Goal: Information Seeking & Learning: Learn about a topic

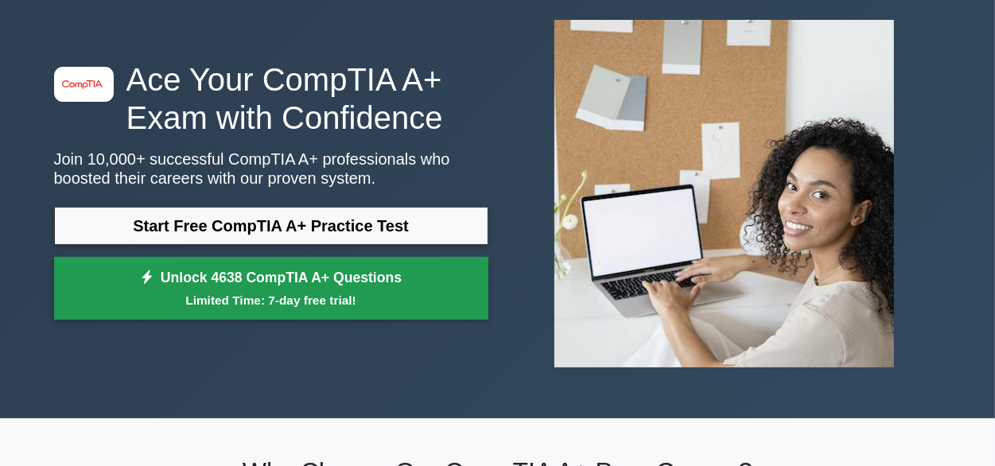
scroll to position [80, 0]
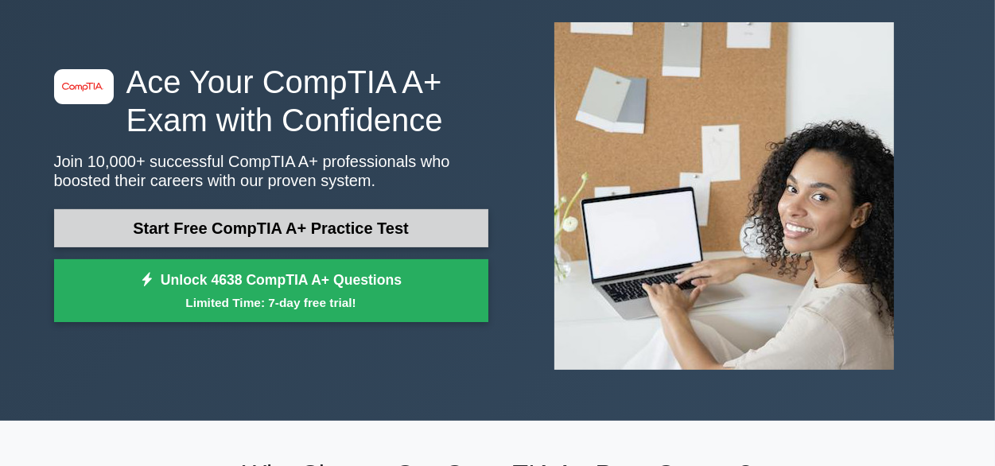
click at [278, 221] on link "Start Free CompTIA A+ Practice Test" at bounding box center [271, 228] width 434 height 38
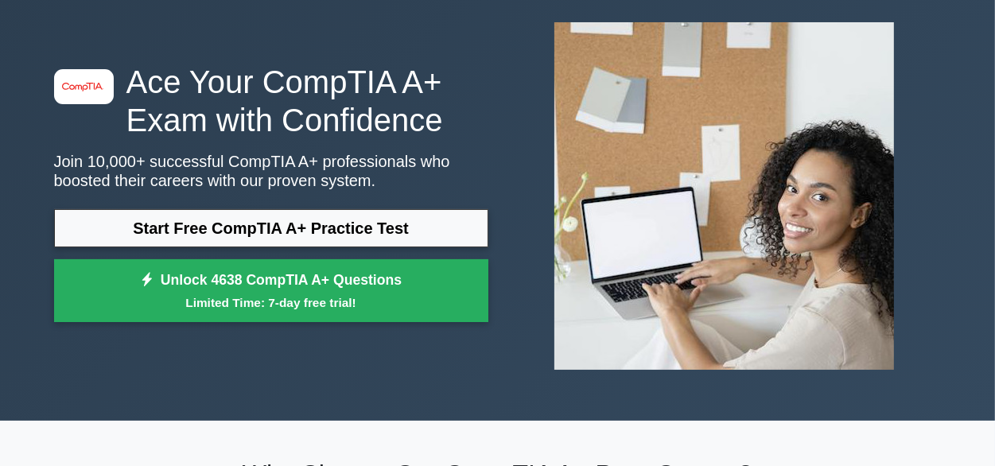
scroll to position [0, 0]
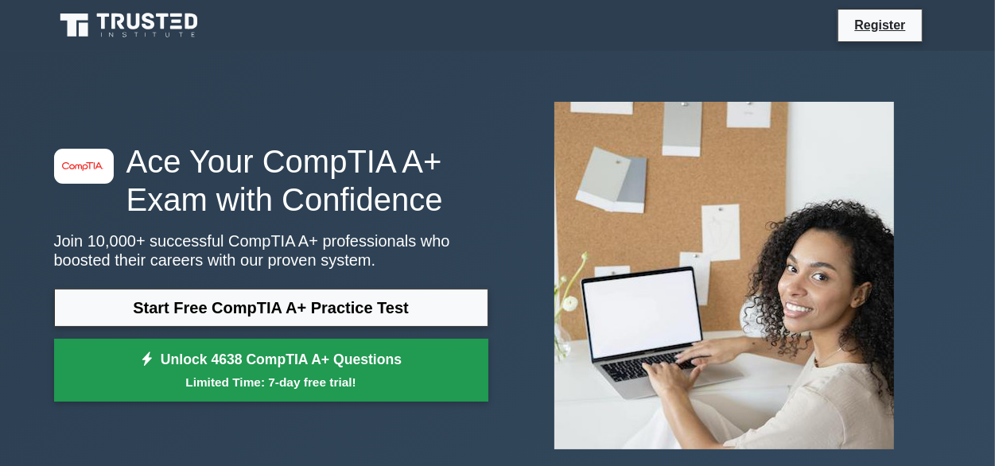
click at [306, 367] on link "Unlock 4638 CompTIA A+ Questions Limited Time: 7-day free trial!" at bounding box center [271, 371] width 434 height 64
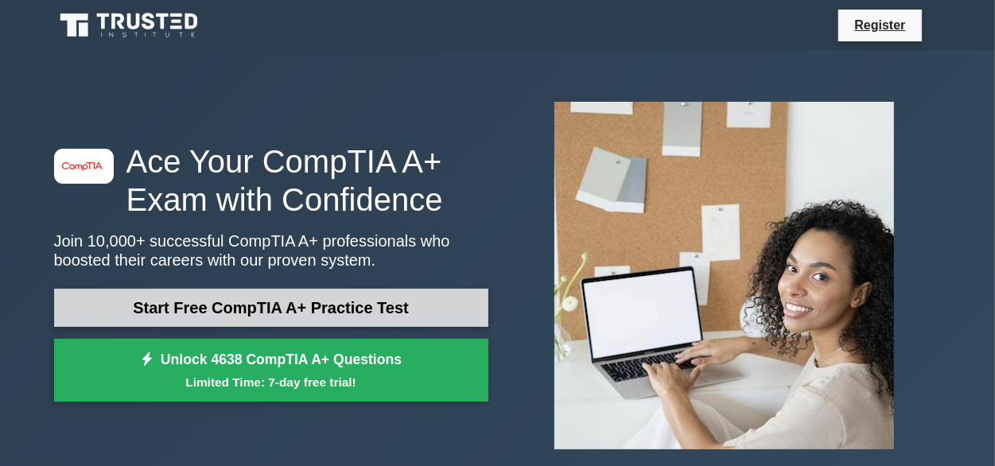
click at [257, 307] on link "Start Free CompTIA A+ Practice Test" at bounding box center [271, 308] width 434 height 38
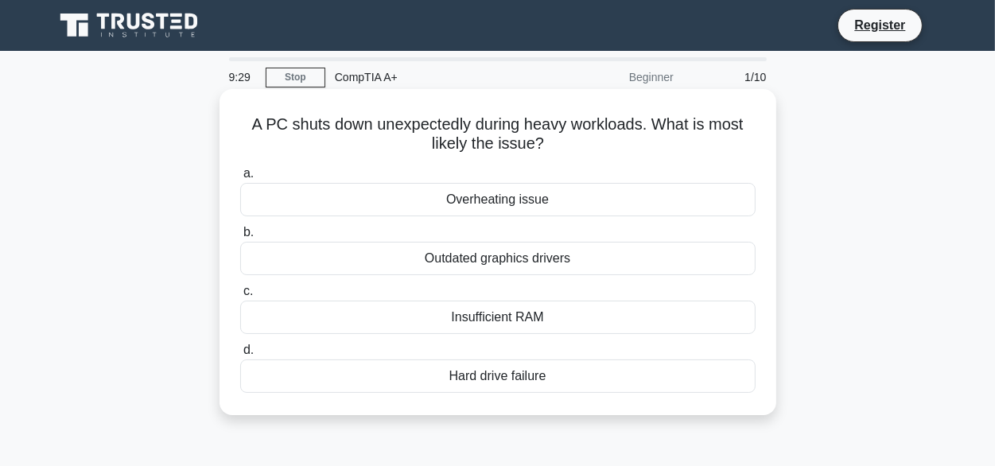
click at [511, 200] on div "Overheating issue" at bounding box center [498, 199] width 516 height 33
click at [240, 179] on input "a. Overheating issue" at bounding box center [240, 174] width 0 height 10
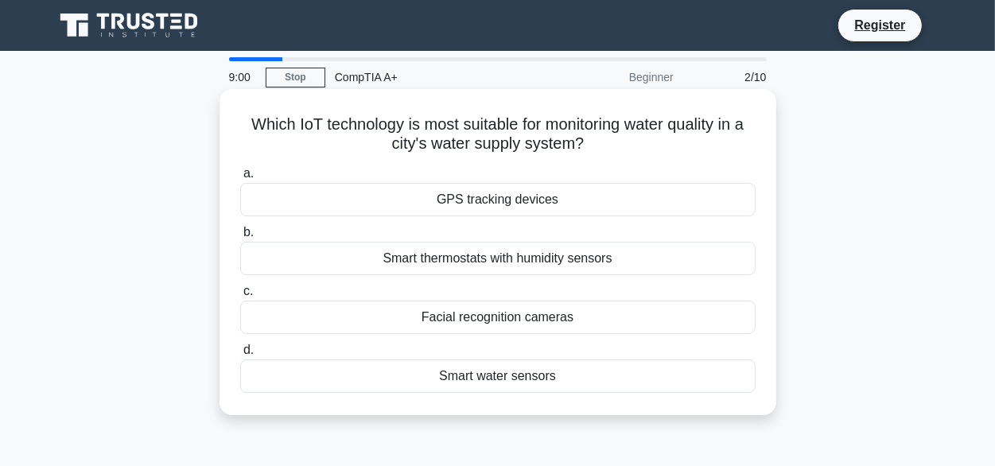
click at [515, 376] on div "Smart water sensors" at bounding box center [498, 376] width 516 height 33
click at [240, 356] on input "d. Smart water sensors" at bounding box center [240, 350] width 0 height 10
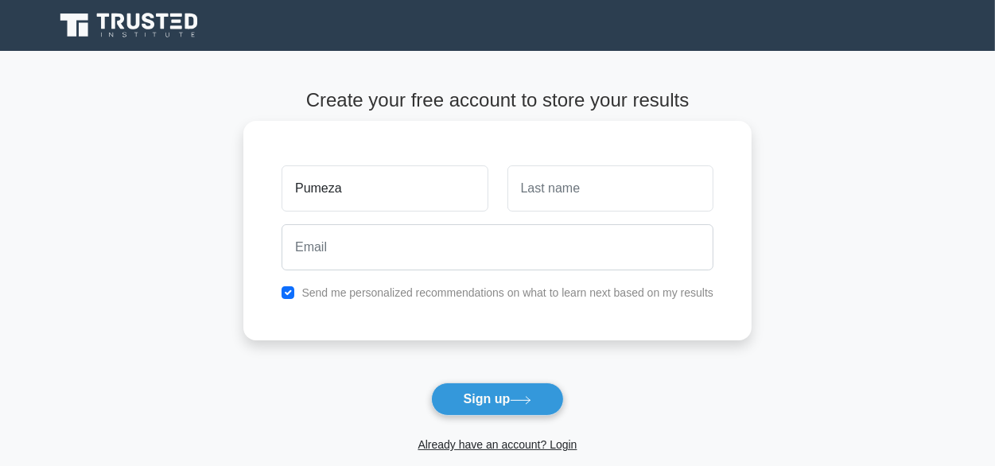
type input "Pumeza"
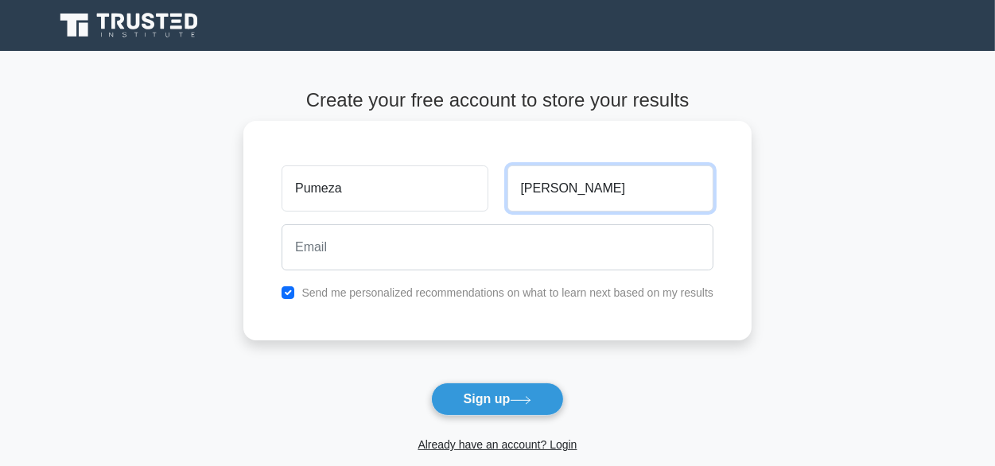
type input "Buza"
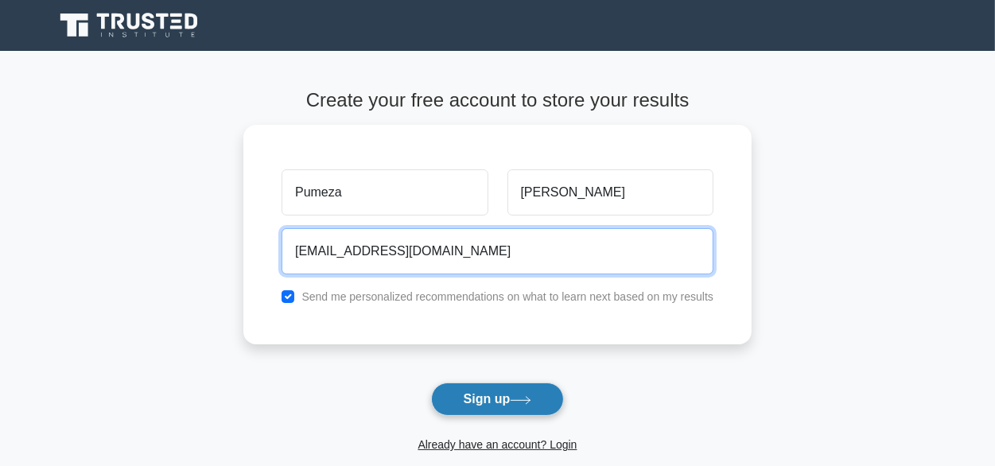
type input "wnqonqo@gmail.com"
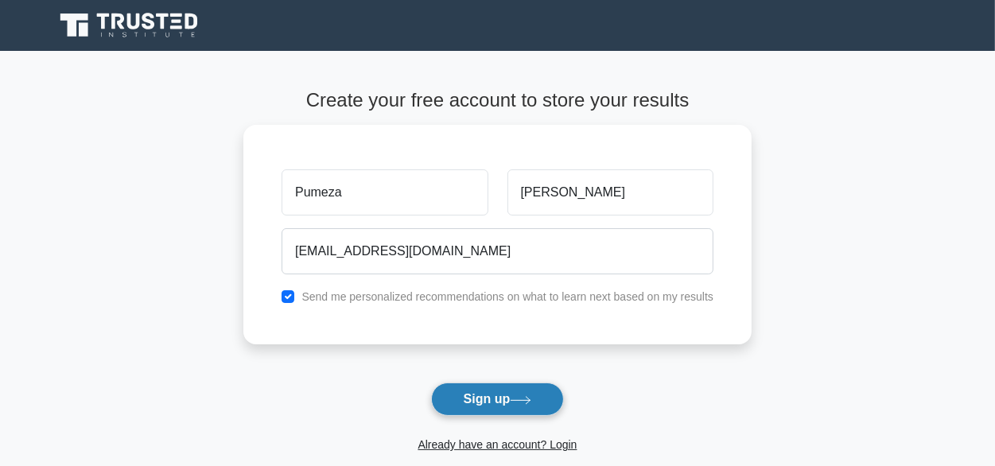
click at [486, 401] on button "Sign up" at bounding box center [498, 399] width 134 height 33
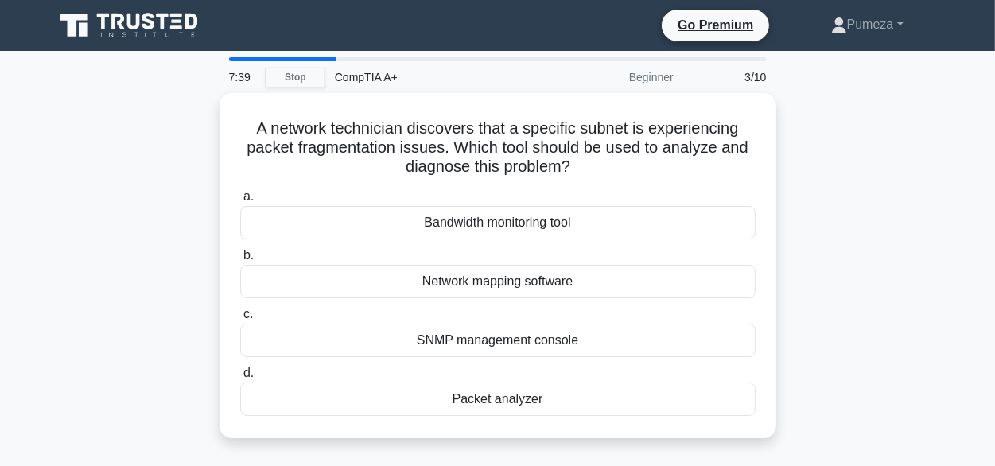
drag, startPoint x: 334, startPoint y: 59, endPoint x: 247, endPoint y: 58, distance: 87.5
click at [247, 58] on div at bounding box center [282, 59] width 107 height 4
click at [233, 59] on div at bounding box center [282, 59] width 107 height 4
click at [294, 77] on link "Stop" at bounding box center [296, 78] width 60 height 20
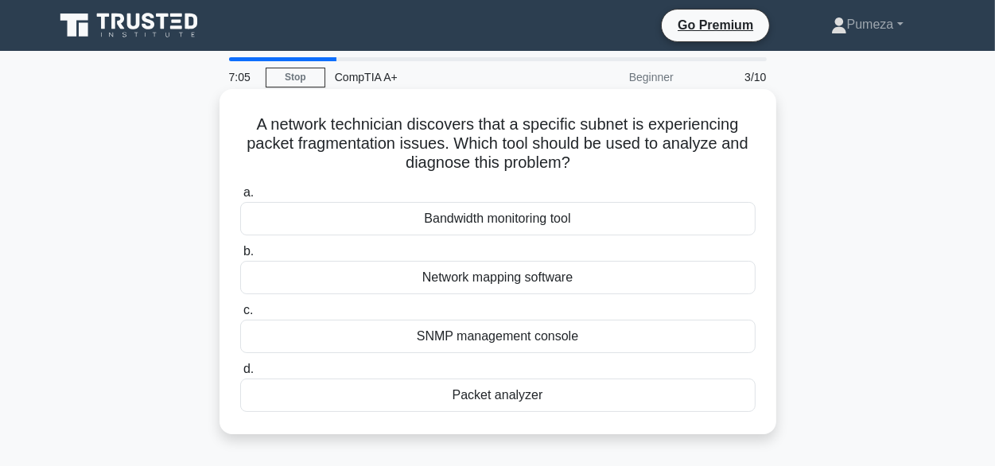
click at [501, 218] on div "Bandwidth monitoring tool" at bounding box center [498, 218] width 516 height 33
click at [240, 198] on input "a. Bandwidth monitoring tool" at bounding box center [240, 193] width 0 height 10
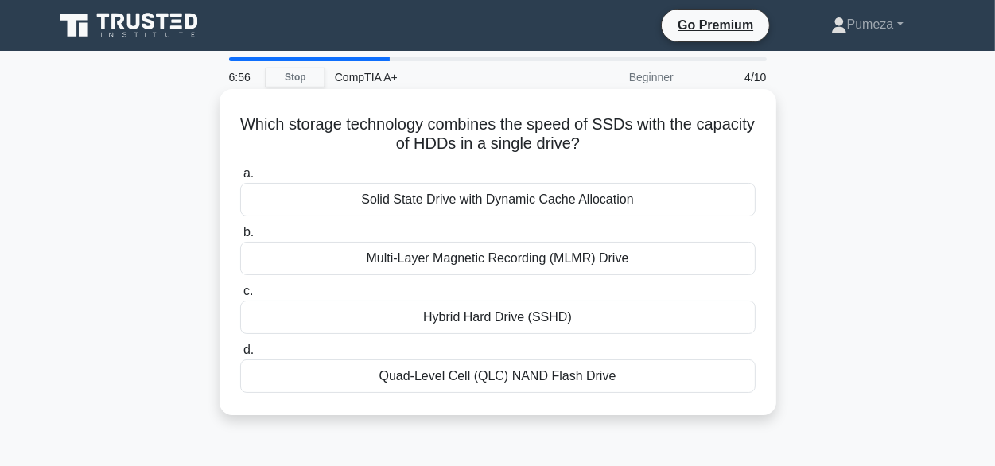
click at [520, 267] on div "Multi-Layer Magnetic Recording (MLMR) Drive" at bounding box center [498, 258] width 516 height 33
click at [240, 238] on input "b. Multi-Layer Magnetic Recording (MLMR) Drive" at bounding box center [240, 233] width 0 height 10
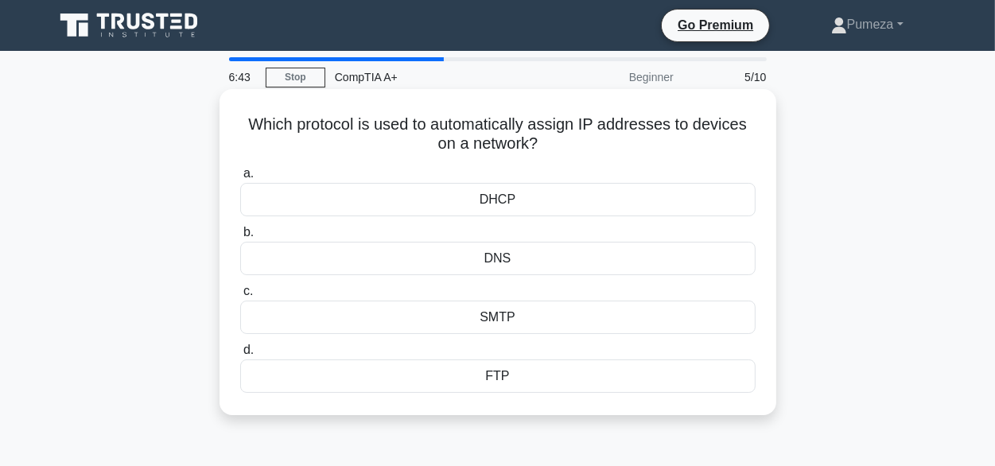
click at [505, 204] on div "DHCP" at bounding box center [498, 199] width 516 height 33
click at [240, 179] on input "a. DHCP" at bounding box center [240, 174] width 0 height 10
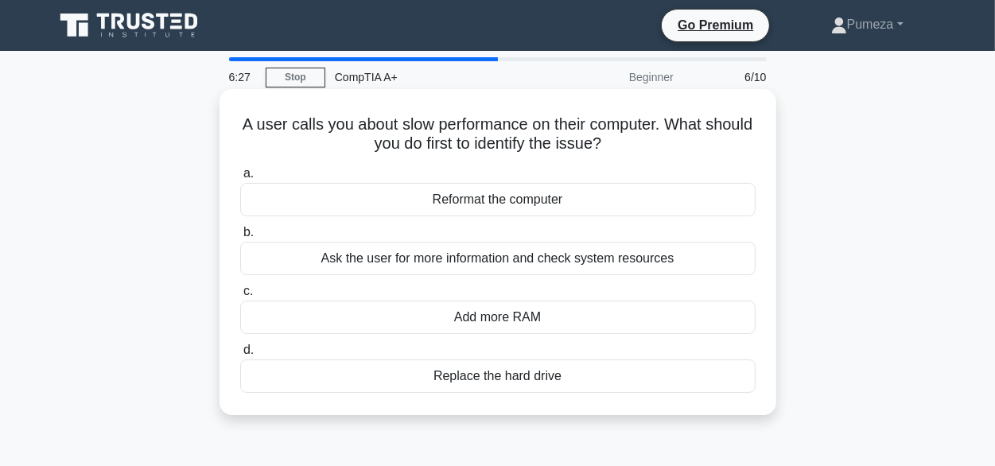
click at [525, 266] on div "Ask the user for more information and check system resources" at bounding box center [498, 258] width 516 height 33
click at [240, 238] on input "b. Ask the user for more information and check system resources" at bounding box center [240, 233] width 0 height 10
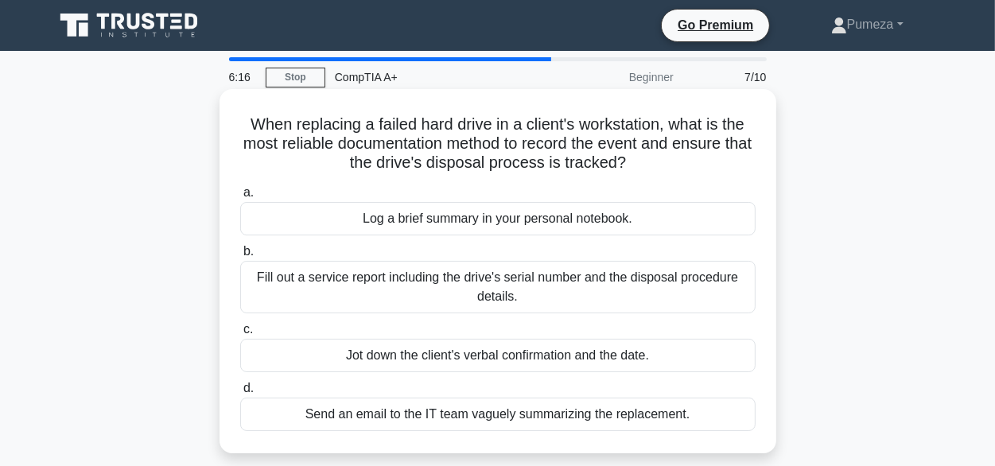
click at [465, 220] on div "Log a brief summary in your personal notebook." at bounding box center [498, 218] width 516 height 33
click at [240, 198] on input "a. Log a brief summary in your personal notebook." at bounding box center [240, 193] width 0 height 10
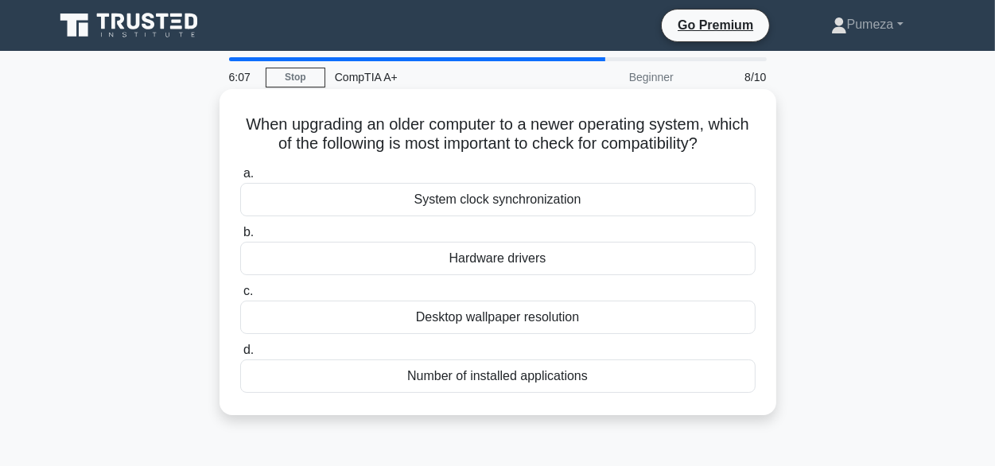
click at [552, 319] on div "Desktop wallpaper resolution" at bounding box center [498, 317] width 516 height 33
click at [240, 297] on input "c. Desktop wallpaper resolution" at bounding box center [240, 291] width 0 height 10
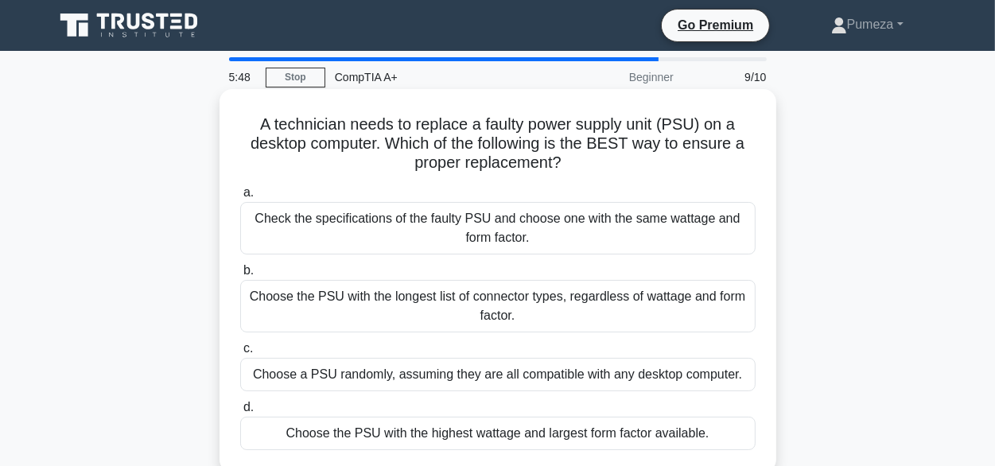
click at [501, 218] on div "Check the specifications of the faulty PSU and choose one with the same wattage…" at bounding box center [498, 228] width 516 height 53
click at [240, 198] on input "a. Check the specifications of the faulty PSU and choose one with the same watt…" at bounding box center [240, 193] width 0 height 10
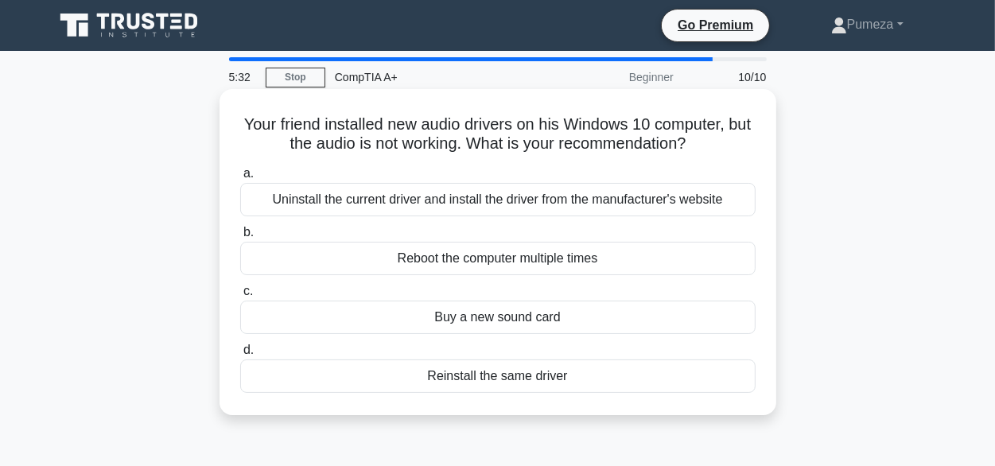
click at [520, 204] on div "Uninstall the current driver and install the driver from the manufacturer's web…" at bounding box center [498, 199] width 516 height 33
click at [240, 179] on input "a. Uninstall the current driver and install the driver from the manufacturer's …" at bounding box center [240, 174] width 0 height 10
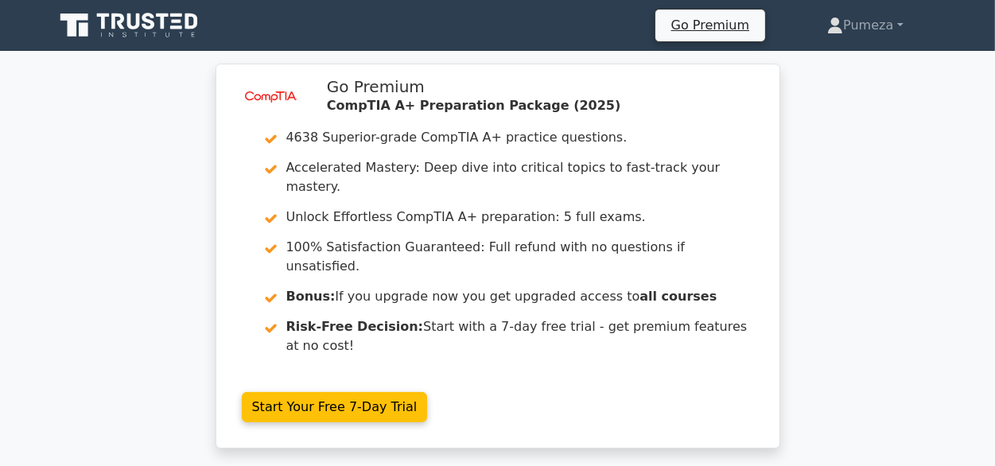
click at [872, 264] on div "image/svg+xml Go Premium CompTIA A+ Preparation Package (2025) 4638 Superior-gr…" at bounding box center [497, 266] width 995 height 404
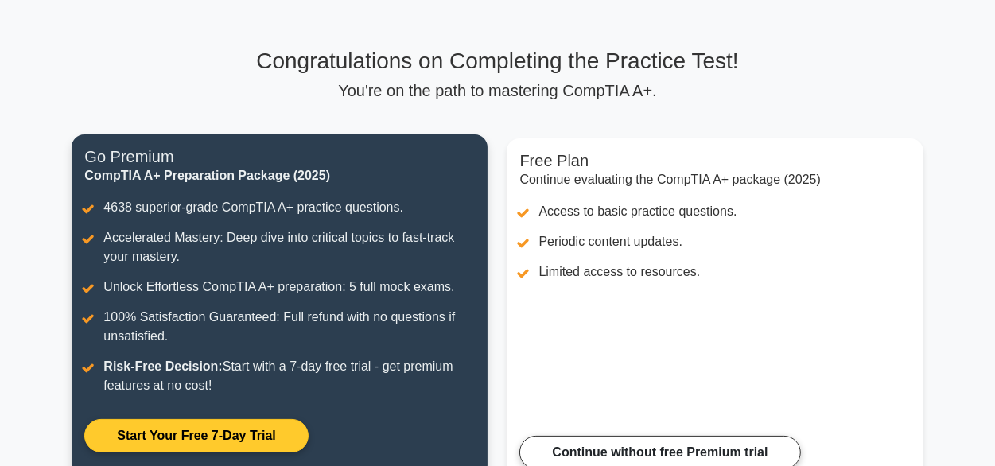
scroll to position [159, 0]
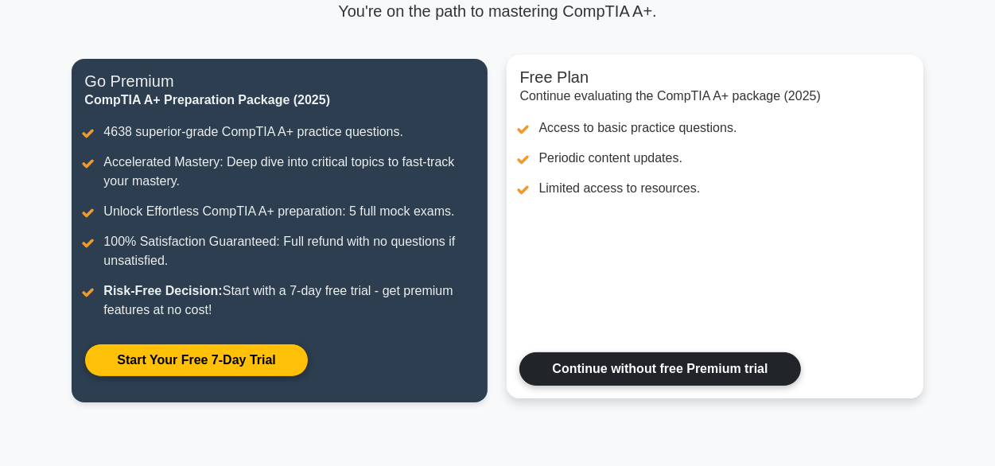
click at [800, 352] on link "Continue without free Premium trial" at bounding box center [660, 368] width 281 height 33
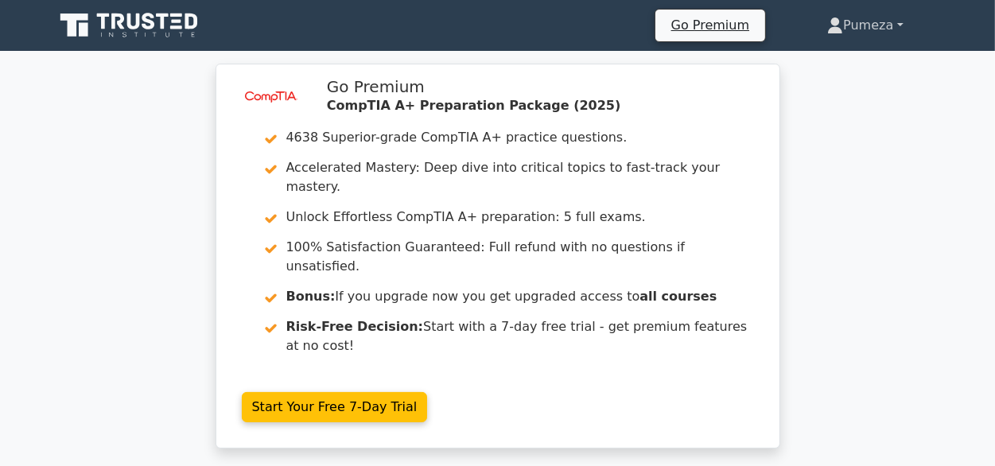
click at [898, 25] on link "Pumeza" at bounding box center [865, 26] width 152 height 32
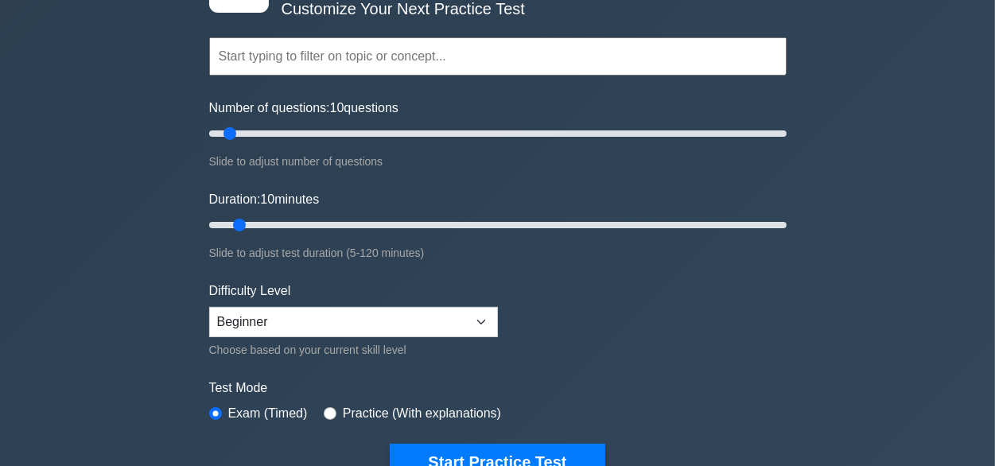
scroll to position [159, 0]
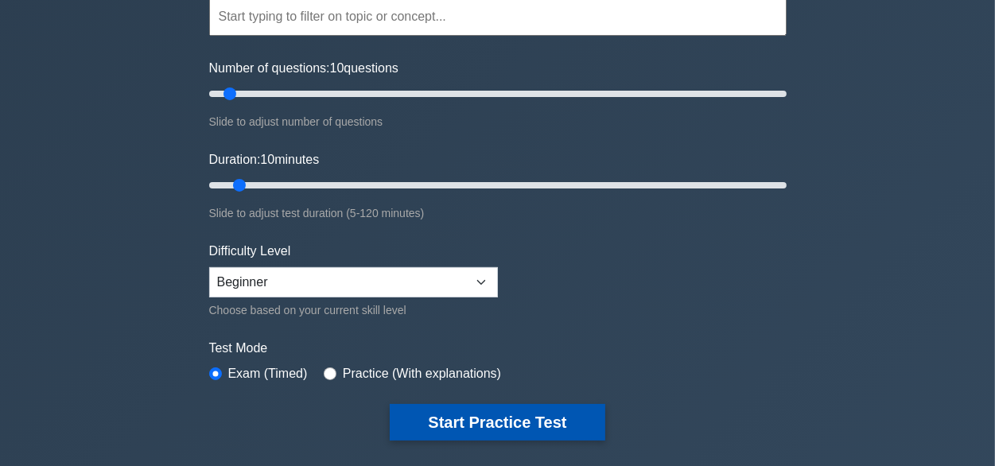
click at [525, 419] on button "Start Practice Test" at bounding box center [497, 422] width 215 height 37
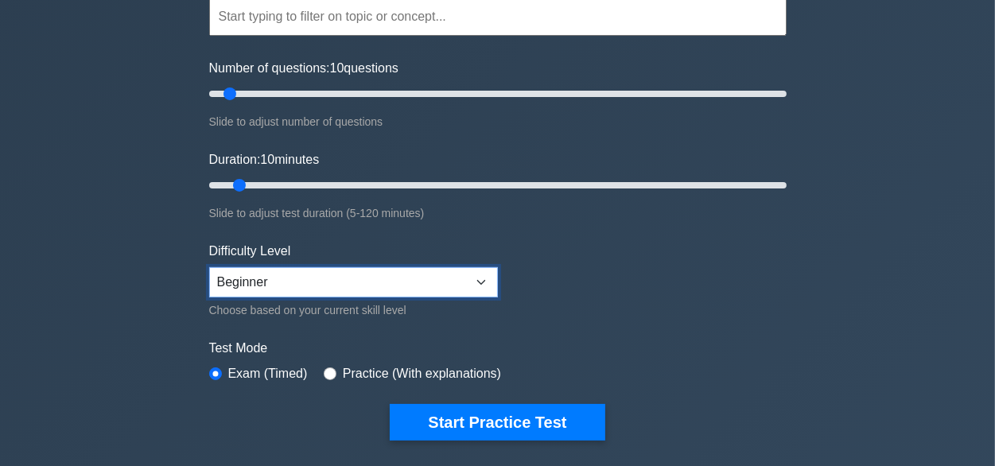
click at [483, 278] on select "Beginner Intermediate Expert" at bounding box center [353, 282] width 289 height 30
click at [209, 267] on select "Beginner Intermediate Expert" at bounding box center [353, 282] width 289 height 30
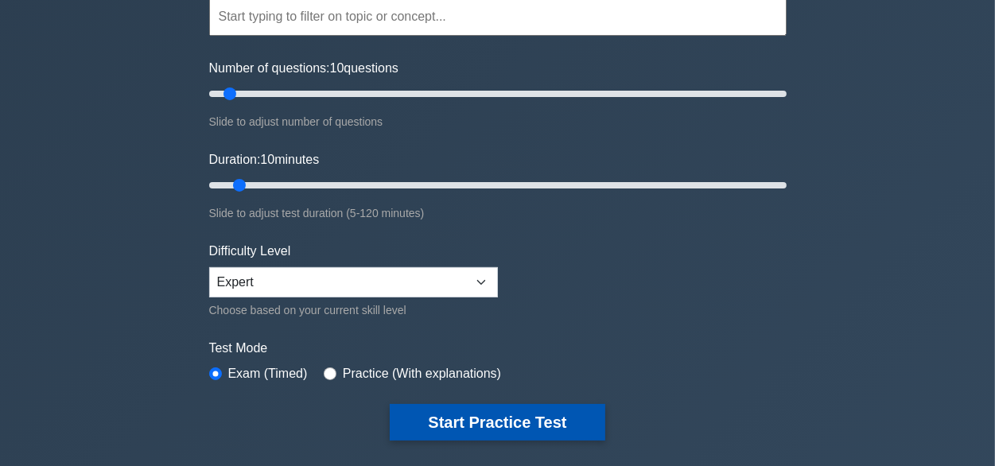
click at [500, 421] on button "Start Practice Test" at bounding box center [497, 422] width 215 height 37
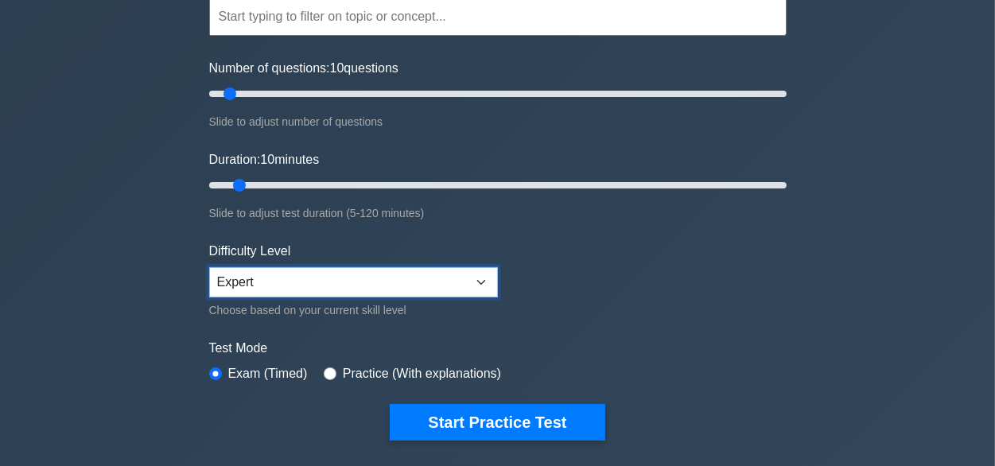
click at [480, 275] on select "Beginner Intermediate Expert" at bounding box center [353, 282] width 289 height 30
select select "beginner"
click at [209, 267] on select "Beginner Intermediate Expert" at bounding box center [353, 282] width 289 height 30
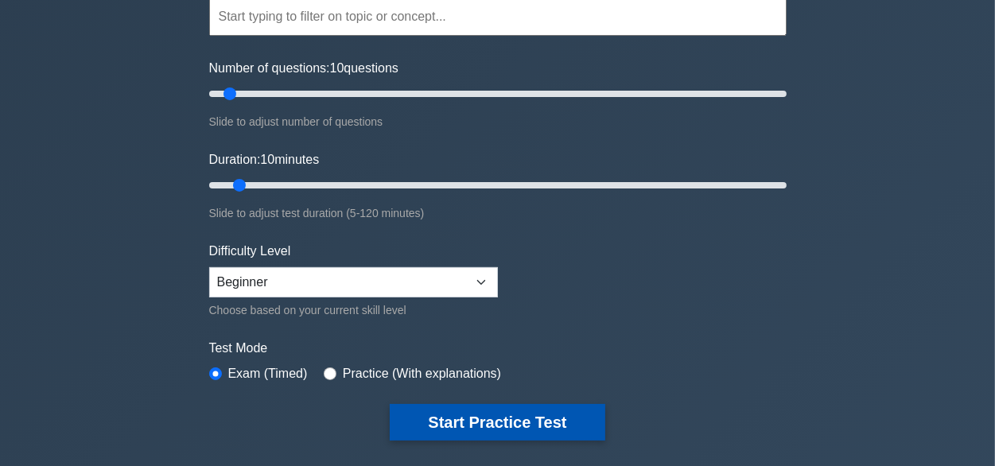
click at [468, 422] on button "Start Practice Test" at bounding box center [497, 422] width 215 height 37
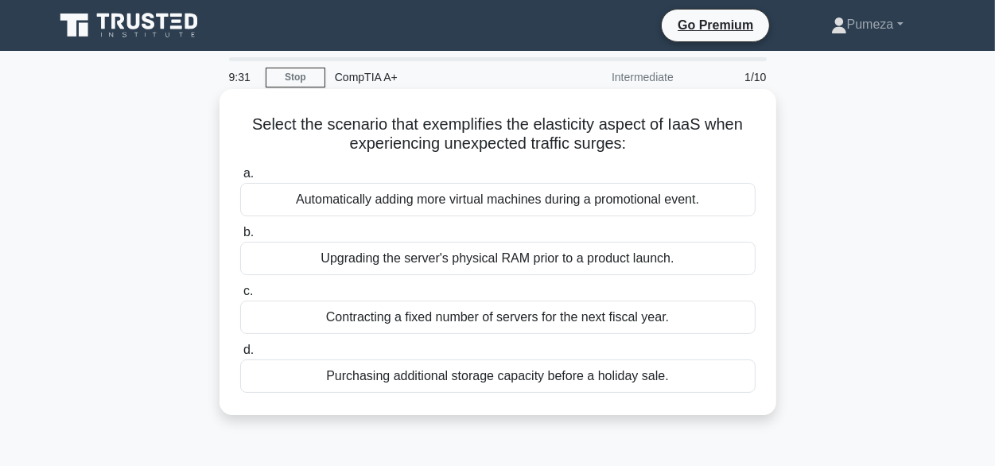
click at [517, 261] on div "Upgrading the server's physical RAM prior to a product launch." at bounding box center [498, 258] width 516 height 33
click at [240, 238] on input "b. Upgrading the server's physical RAM prior to a product launch." at bounding box center [240, 233] width 0 height 10
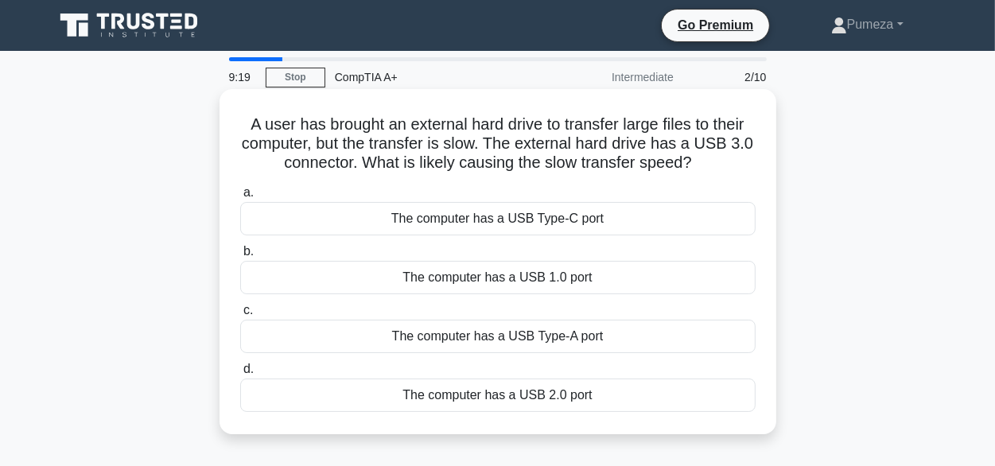
click at [484, 284] on div "The computer has a USB 1.0 port" at bounding box center [498, 277] width 516 height 33
click at [240, 257] on input "b. The computer has a USB 1.0 port" at bounding box center [240, 252] width 0 height 10
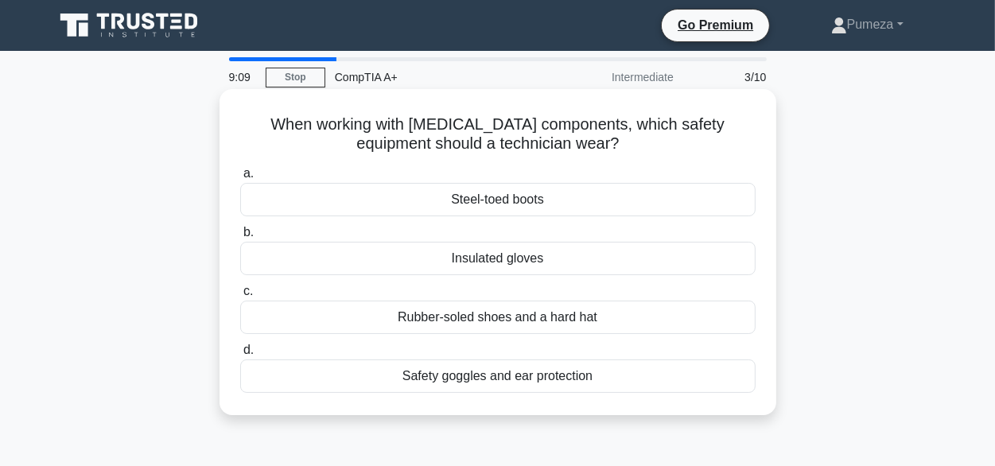
click at [419, 229] on label "b. Insulated gloves" at bounding box center [498, 249] width 516 height 53
click at [240, 229] on input "b. Insulated gloves" at bounding box center [240, 233] width 0 height 10
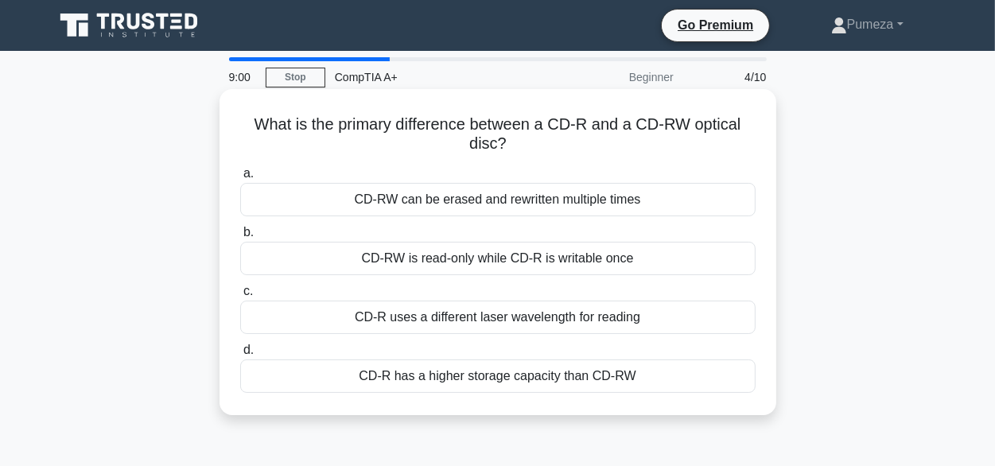
click at [419, 259] on div "CD-RW is read-only while CD-R is writable once" at bounding box center [498, 258] width 516 height 33
click at [240, 238] on input "b. CD-RW is read-only while CD-R is writable once" at bounding box center [240, 233] width 0 height 10
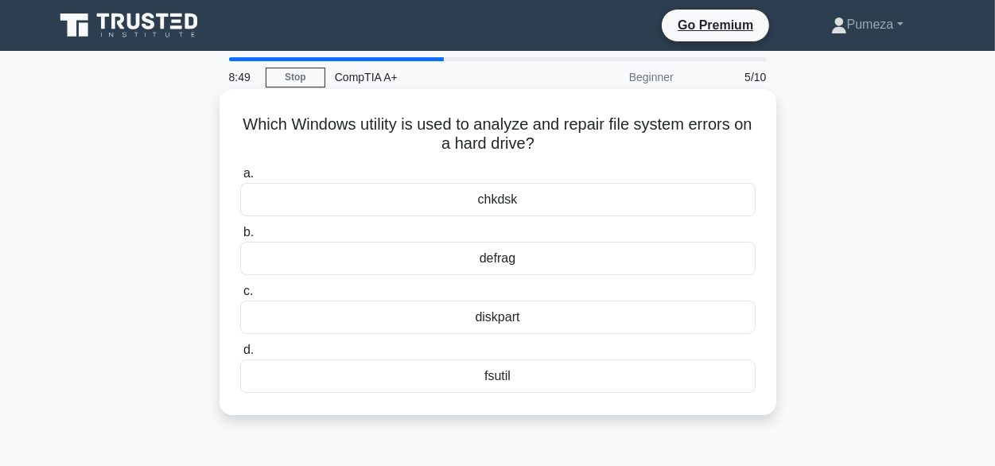
click at [511, 208] on div "chkdsk" at bounding box center [498, 199] width 516 height 33
click at [240, 179] on input "a. chkdsk" at bounding box center [240, 174] width 0 height 10
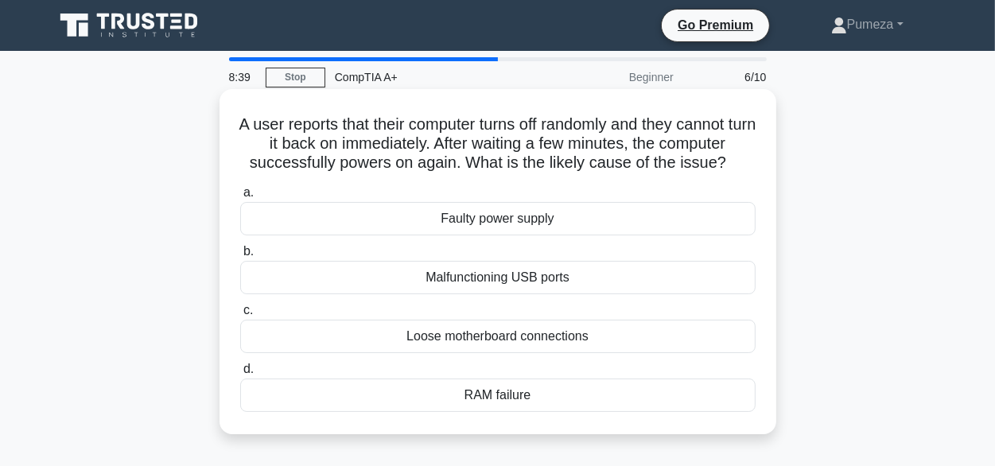
click at [481, 278] on div "Malfunctioning USB ports" at bounding box center [498, 277] width 516 height 33
click at [240, 257] on input "b. Malfunctioning USB ports" at bounding box center [240, 252] width 0 height 10
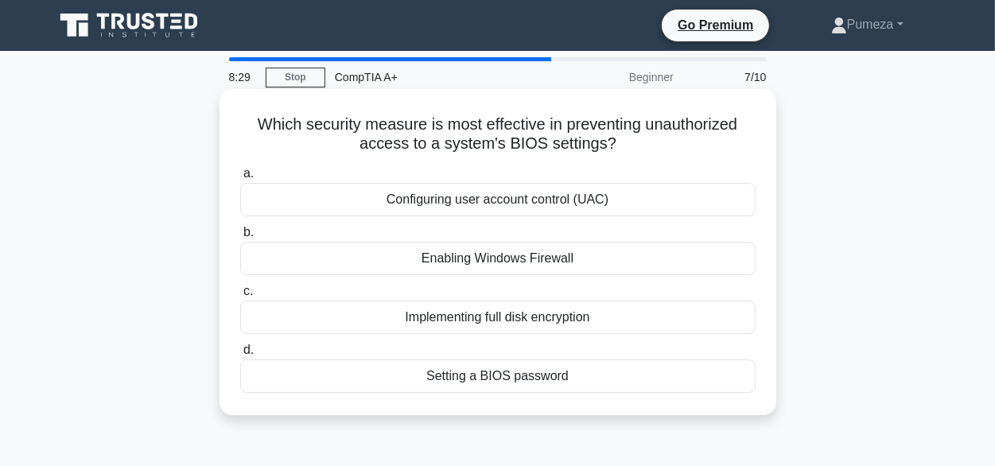
click at [479, 259] on div "Enabling Windows Firewall" at bounding box center [498, 258] width 516 height 33
click at [240, 238] on input "b. Enabling Windows Firewall" at bounding box center [240, 233] width 0 height 10
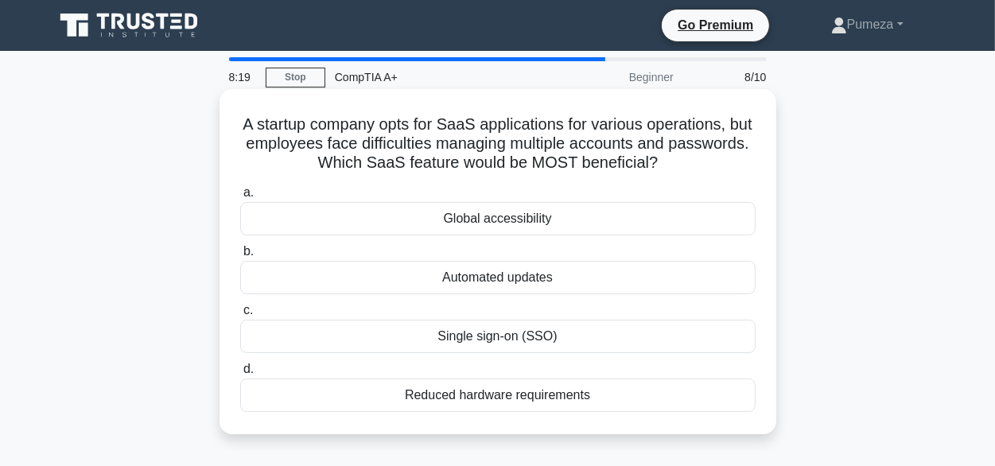
click at [506, 333] on div "Single sign-on (SSO)" at bounding box center [498, 336] width 516 height 33
click at [240, 316] on input "c. Single sign-on (SSO)" at bounding box center [240, 311] width 0 height 10
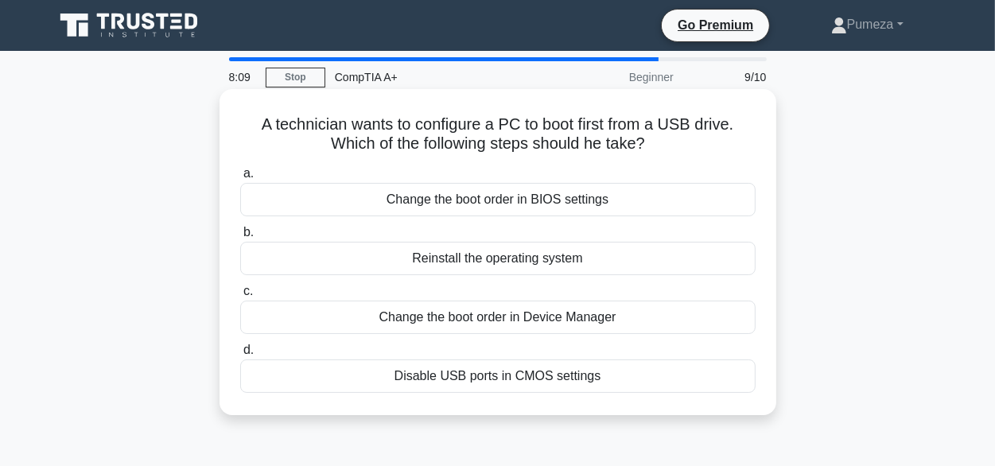
click at [493, 204] on div "Change the boot order in BIOS settings" at bounding box center [498, 199] width 516 height 33
click at [240, 179] on input "a. Change the boot order in BIOS settings" at bounding box center [240, 174] width 0 height 10
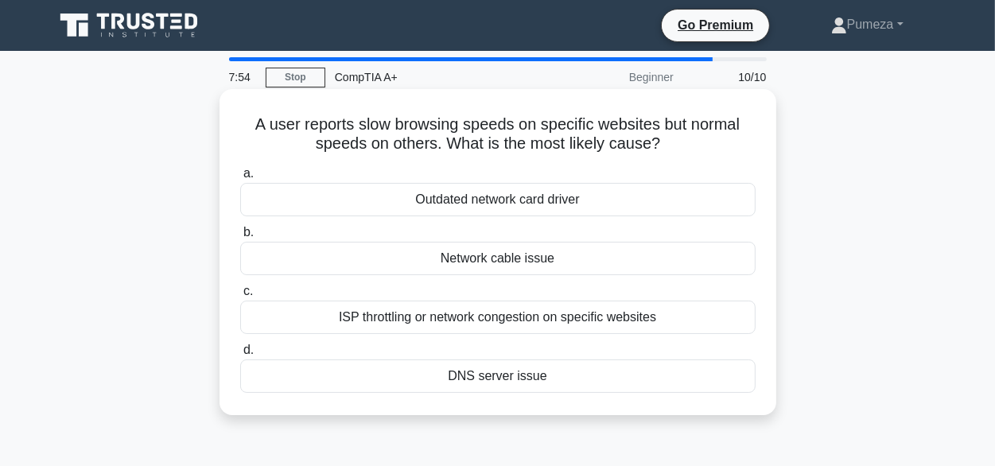
click at [541, 322] on div "ISP throttling or network congestion on specific websites" at bounding box center [498, 317] width 516 height 33
click at [240, 297] on input "c. ISP throttling or network congestion on specific websites" at bounding box center [240, 291] width 0 height 10
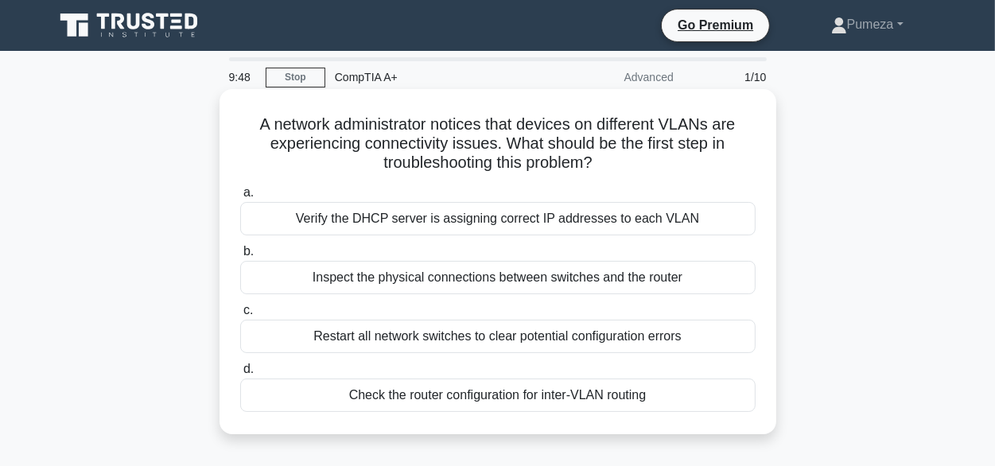
click at [424, 341] on div "Restart all network switches to clear potential configuration errors" at bounding box center [498, 336] width 516 height 33
click at [240, 316] on input "c. Restart all network switches to clear potential configuration errors" at bounding box center [240, 311] width 0 height 10
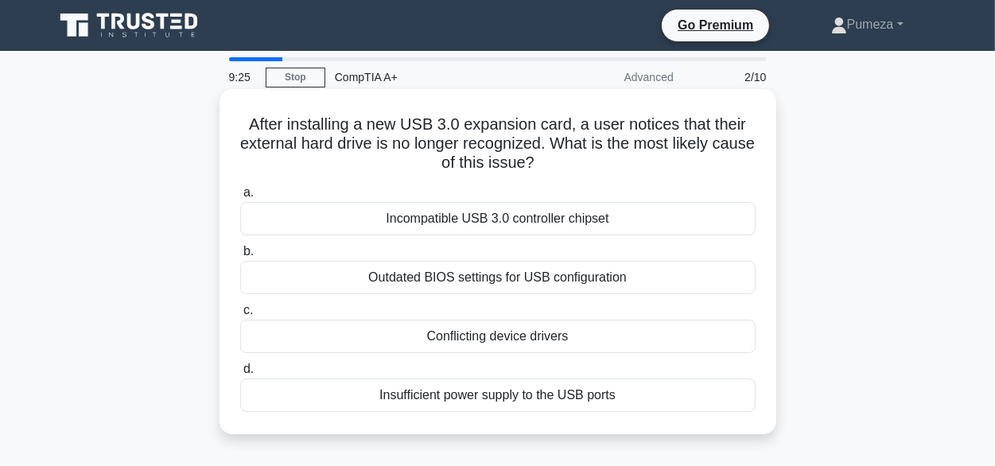
click at [503, 338] on div "Conflicting device drivers" at bounding box center [498, 336] width 516 height 33
click at [240, 316] on input "c. Conflicting device drivers" at bounding box center [240, 311] width 0 height 10
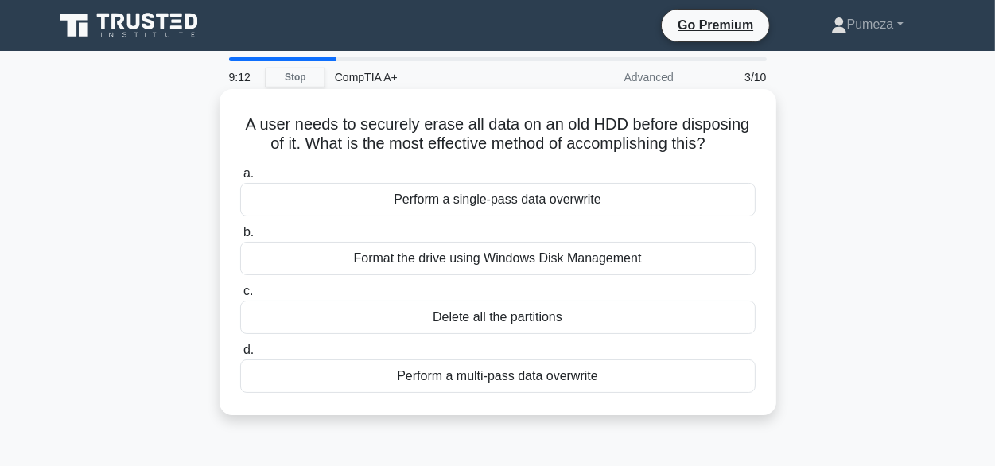
click at [505, 321] on div "Delete all the partitions" at bounding box center [498, 317] width 516 height 33
click at [240, 297] on input "c. Delete all the partitions" at bounding box center [240, 291] width 0 height 10
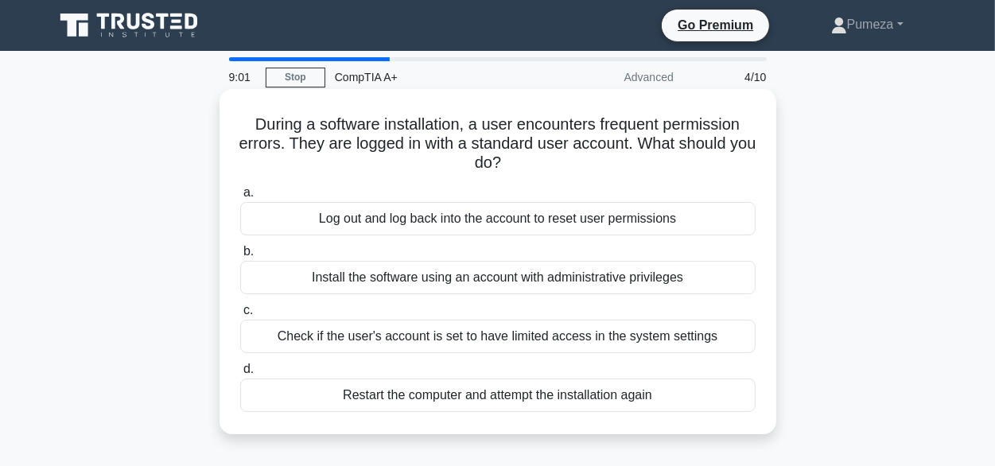
click at [382, 226] on div "Log out and log back into the account to reset user permissions" at bounding box center [498, 218] width 516 height 33
click at [240, 198] on input "a. Log out and log back into the account to reset user permissions" at bounding box center [240, 193] width 0 height 10
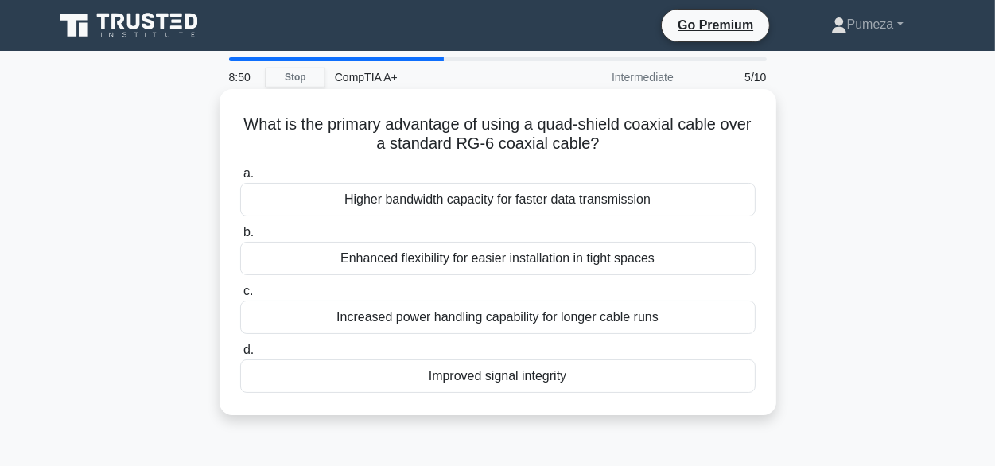
click at [524, 317] on div "Increased power handling capability for longer cable runs" at bounding box center [498, 317] width 516 height 33
click at [240, 297] on input "c. Increased power handling capability for longer cable runs" at bounding box center [240, 291] width 0 height 10
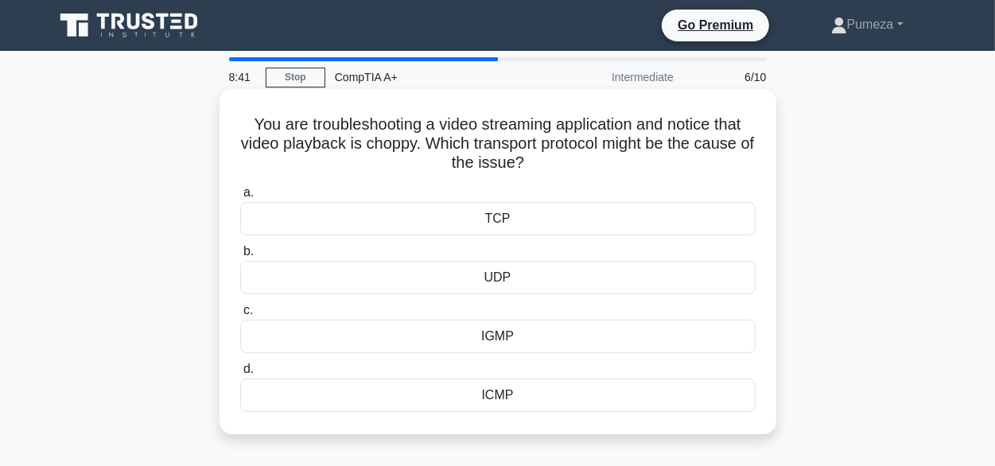
click at [497, 220] on div "TCP" at bounding box center [498, 218] width 516 height 33
click at [240, 198] on input "a. TCP" at bounding box center [240, 193] width 0 height 10
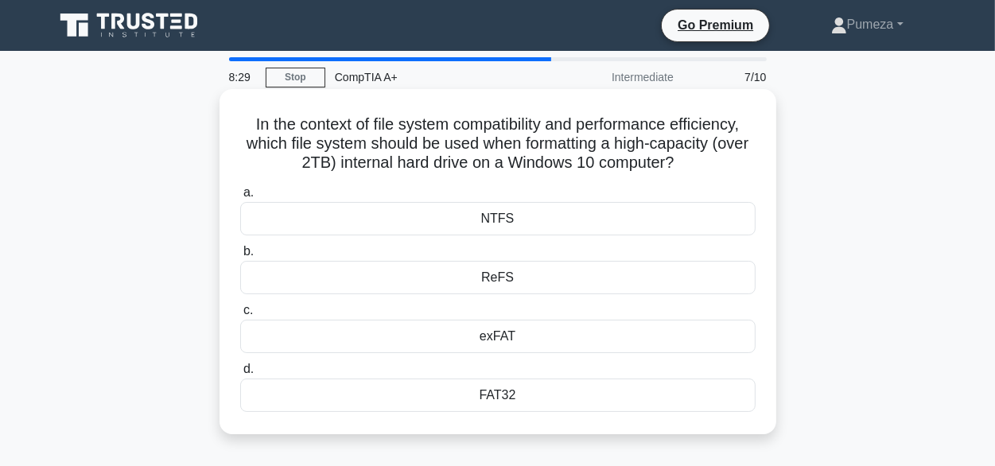
click at [502, 341] on div "exFAT" at bounding box center [498, 336] width 516 height 33
click at [240, 316] on input "c. exFAT" at bounding box center [240, 311] width 0 height 10
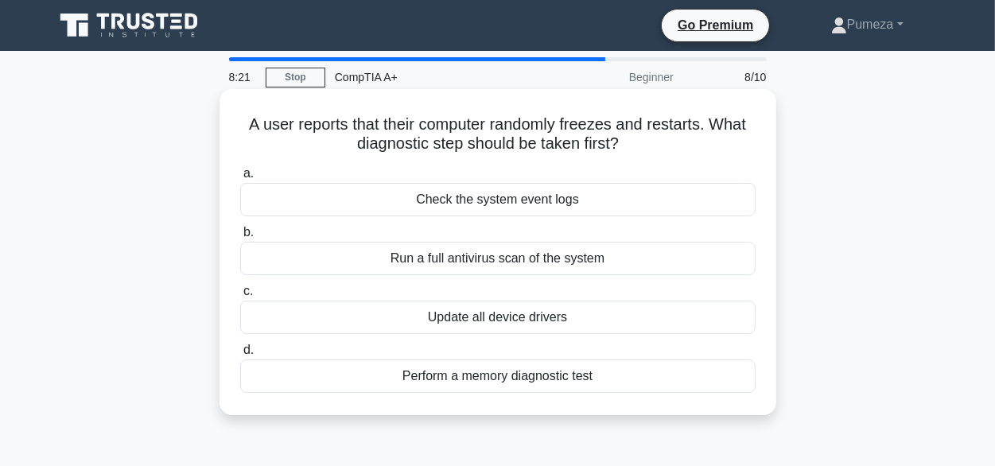
click at [512, 376] on div "Perform a memory diagnostic test" at bounding box center [498, 376] width 516 height 33
click at [240, 356] on input "d. Perform a memory diagnostic test" at bounding box center [240, 350] width 0 height 10
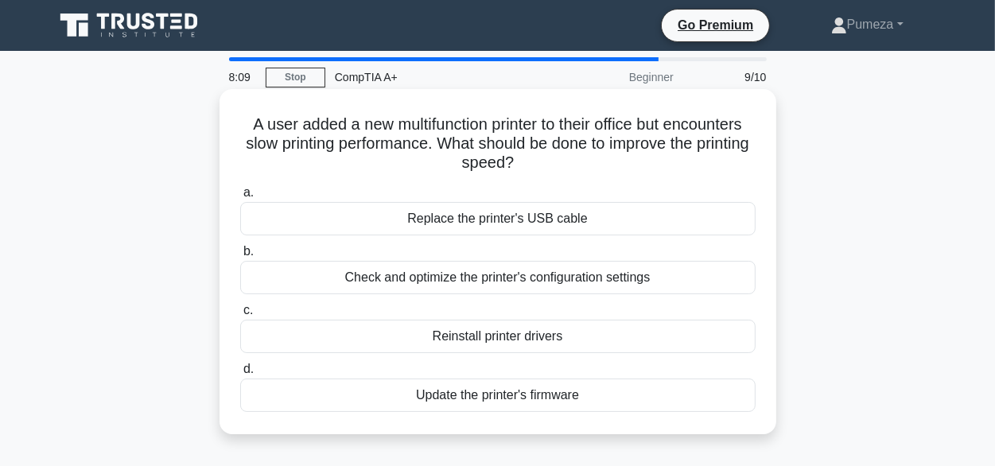
click at [533, 395] on div "Update the printer's firmware" at bounding box center [498, 395] width 516 height 33
click at [240, 375] on input "d. Update the printer's firmware" at bounding box center [240, 369] width 0 height 10
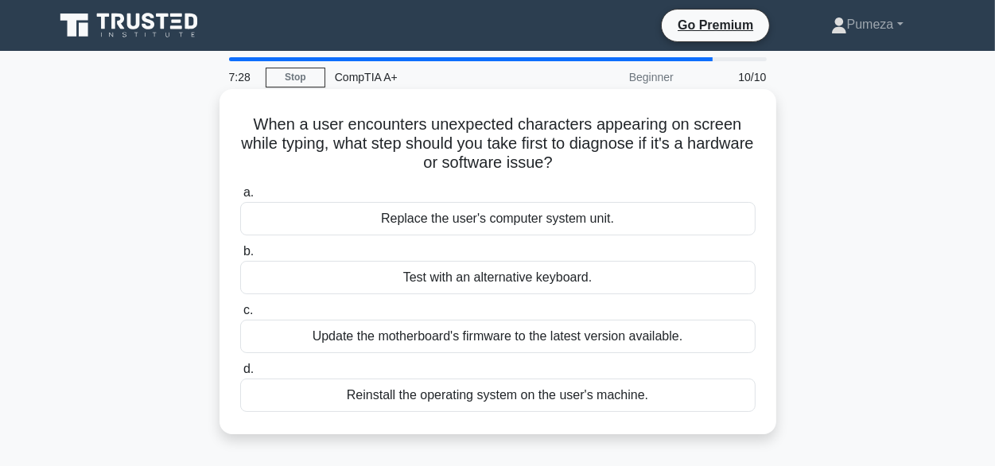
click at [554, 392] on div "Reinstall the operating system on the user's machine." at bounding box center [498, 395] width 516 height 33
click at [465, 397] on div "Reinstall the operating system on the user's machine." at bounding box center [498, 395] width 516 height 33
click at [240, 375] on input "d. Reinstall the operating system on the user's machine." at bounding box center [240, 369] width 0 height 10
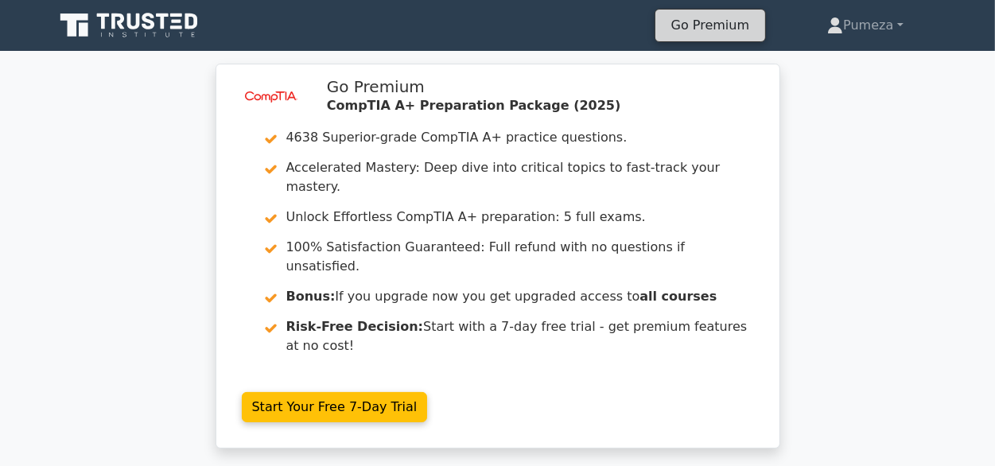
click at [710, 29] on link "Go Premium" at bounding box center [710, 24] width 97 height 21
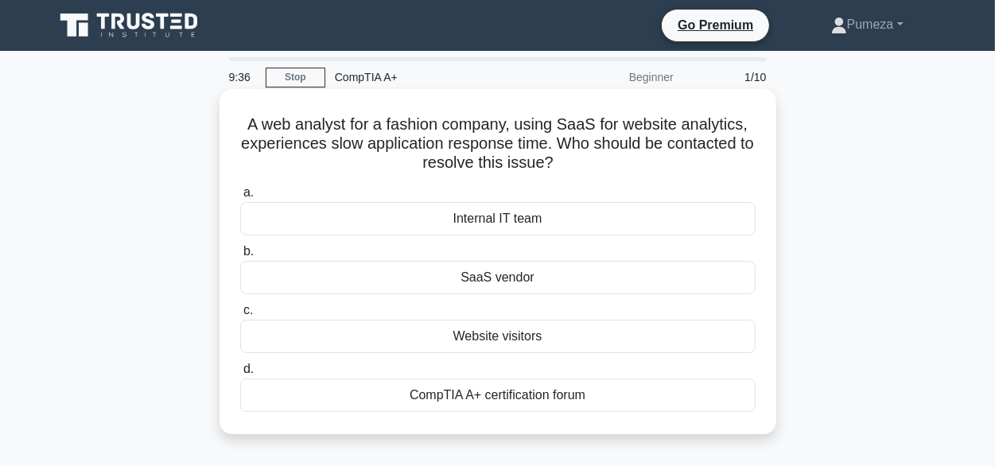
click at [520, 284] on div "SaaS vendor" at bounding box center [498, 277] width 516 height 33
click at [240, 257] on input "b. SaaS vendor" at bounding box center [240, 252] width 0 height 10
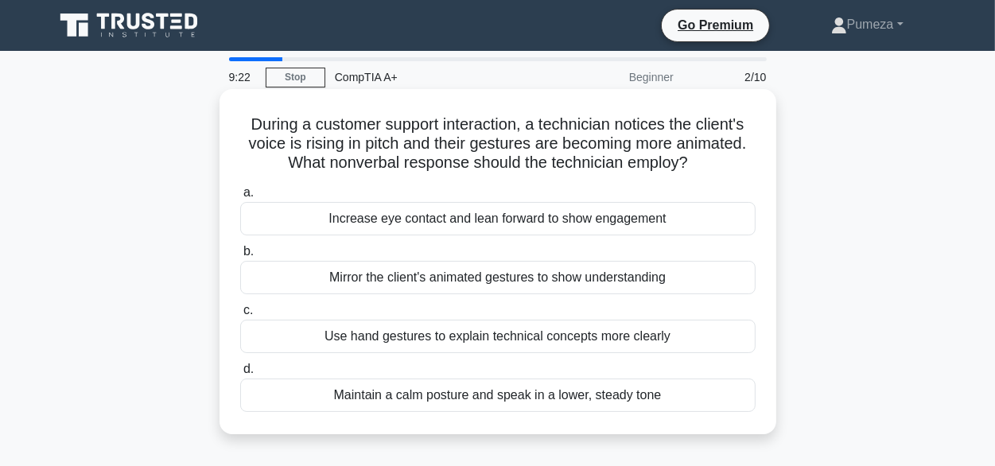
click at [417, 223] on div "Increase eye contact and lean forward to show engagement" at bounding box center [498, 218] width 516 height 33
click at [240, 198] on input "a. Increase eye contact and lean forward to show engagement" at bounding box center [240, 193] width 0 height 10
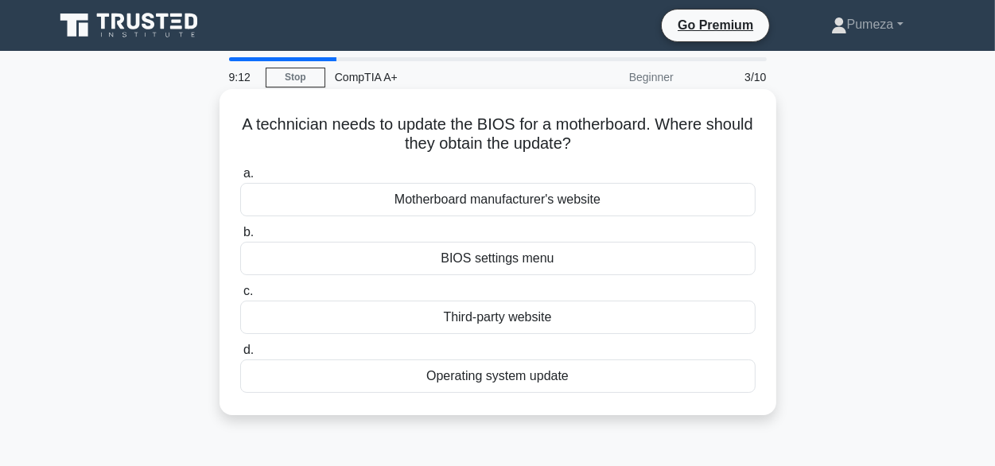
click at [478, 259] on div "BIOS settings menu" at bounding box center [498, 258] width 516 height 33
click at [240, 238] on input "b. BIOS settings menu" at bounding box center [240, 233] width 0 height 10
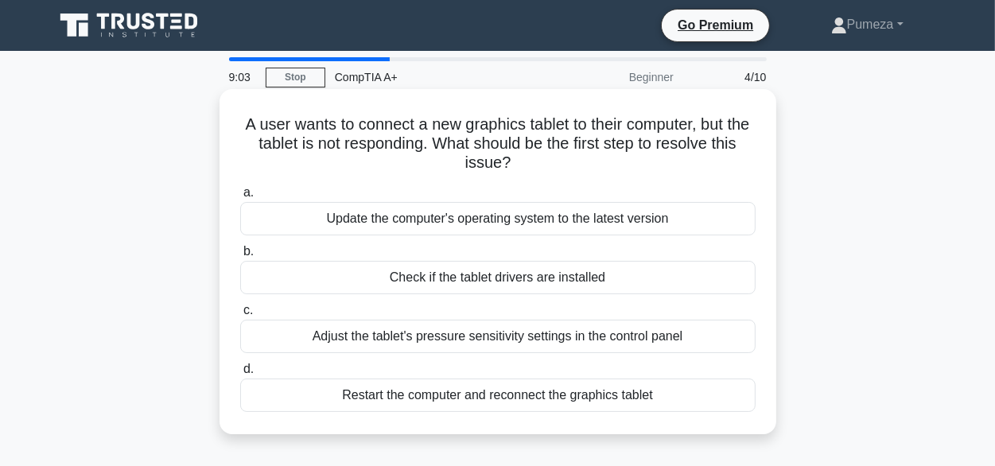
click at [508, 282] on div "Check if the tablet drivers are installed" at bounding box center [498, 277] width 516 height 33
click at [240, 257] on input "b. Check if the tablet drivers are installed" at bounding box center [240, 252] width 0 height 10
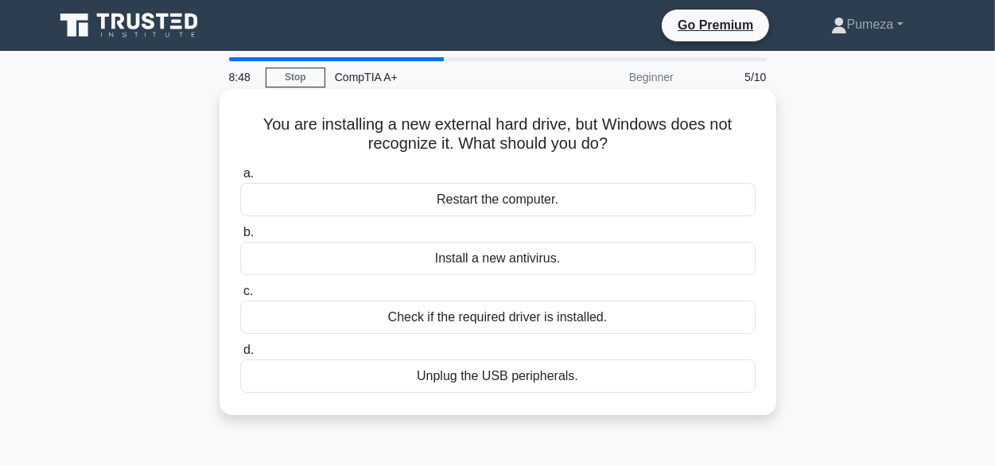
click at [495, 204] on div "Restart the computer." at bounding box center [498, 199] width 516 height 33
click at [240, 179] on input "a. Restart the computer." at bounding box center [240, 174] width 0 height 10
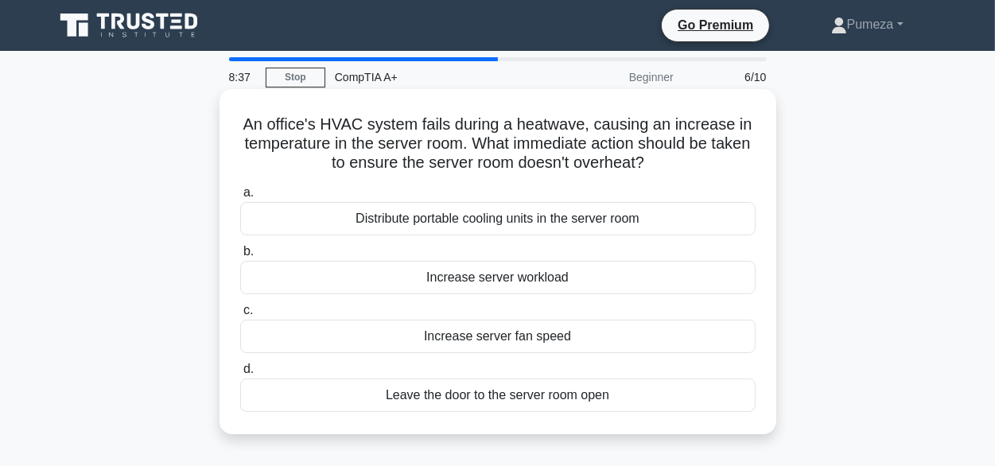
click at [532, 284] on div "Increase server workload" at bounding box center [498, 277] width 516 height 33
click at [240, 257] on input "b. Increase server workload" at bounding box center [240, 252] width 0 height 10
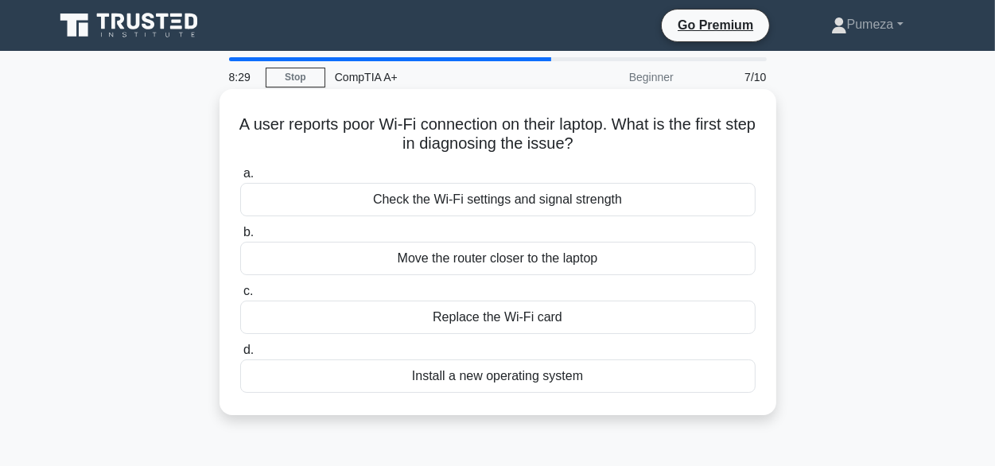
click at [512, 308] on div "Replace the Wi-Fi card" at bounding box center [498, 317] width 516 height 33
click at [240, 297] on input "c. Replace the Wi-Fi card" at bounding box center [240, 291] width 0 height 10
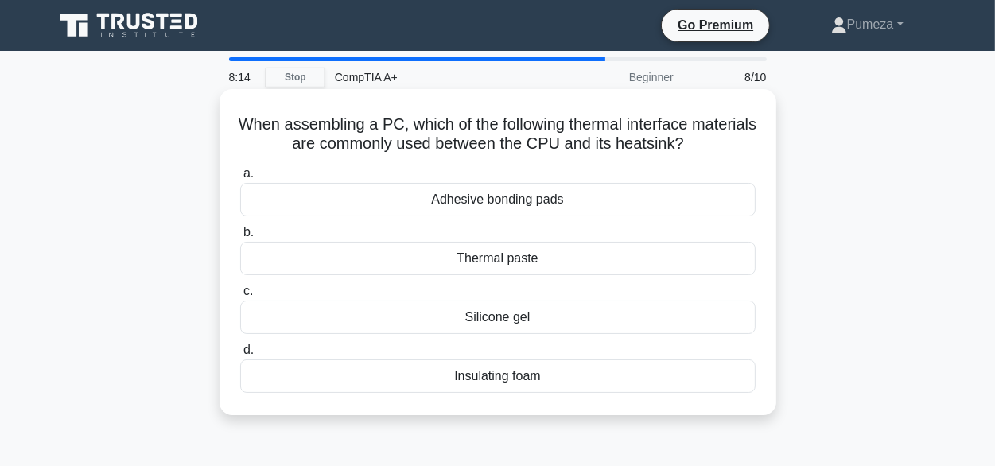
click at [494, 265] on div "Thermal paste" at bounding box center [498, 258] width 516 height 33
click at [240, 238] on input "b. Thermal paste" at bounding box center [240, 233] width 0 height 10
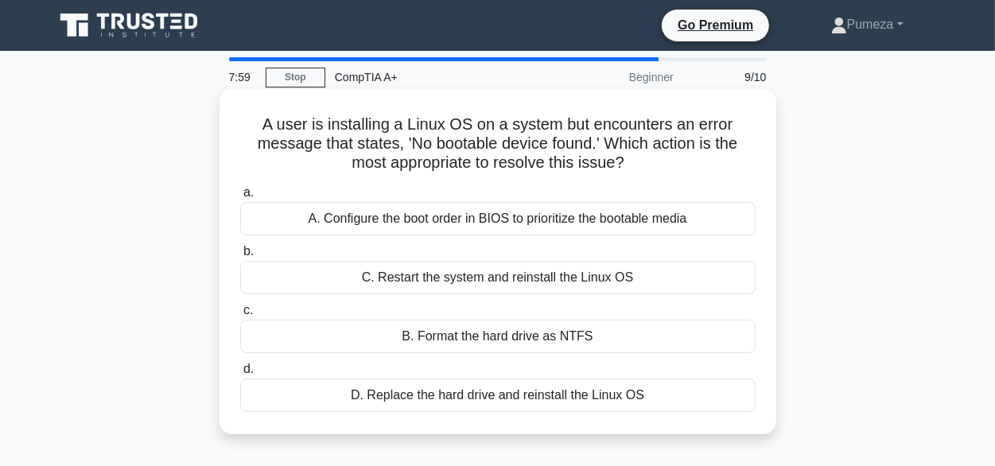
click at [493, 339] on div "B. Format the hard drive as NTFS" at bounding box center [498, 336] width 516 height 33
click at [240, 316] on input "c. B. Format the hard drive as NTFS" at bounding box center [240, 311] width 0 height 10
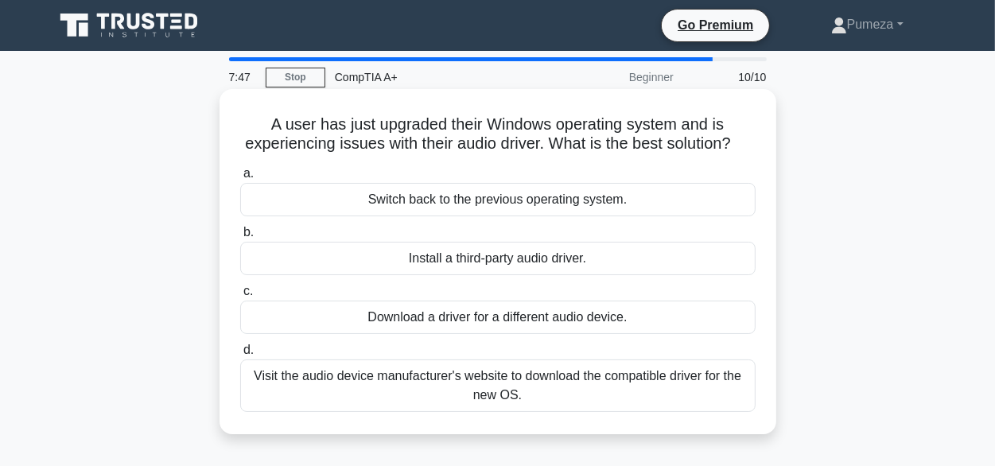
click at [510, 334] on div "Download a driver for a different audio device." at bounding box center [498, 317] width 516 height 33
click at [240, 297] on input "c. Download a driver for a different audio device." at bounding box center [240, 291] width 0 height 10
